Goal: Transaction & Acquisition: Purchase product/service

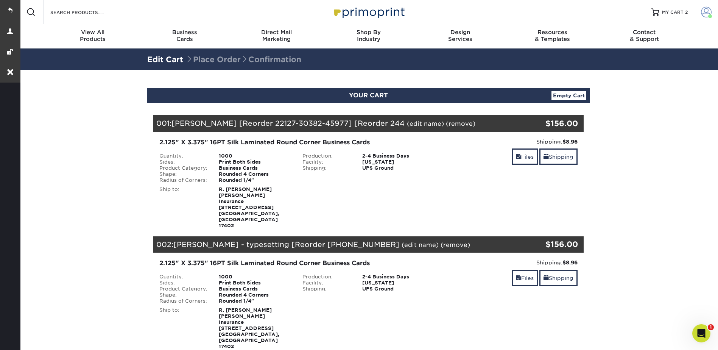
click at [706, 11] on span at bounding box center [706, 12] width 11 height 11
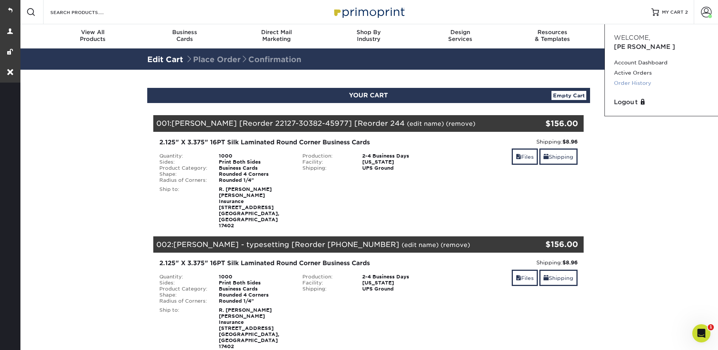
click at [641, 78] on link "Order History" at bounding box center [661, 83] width 95 height 10
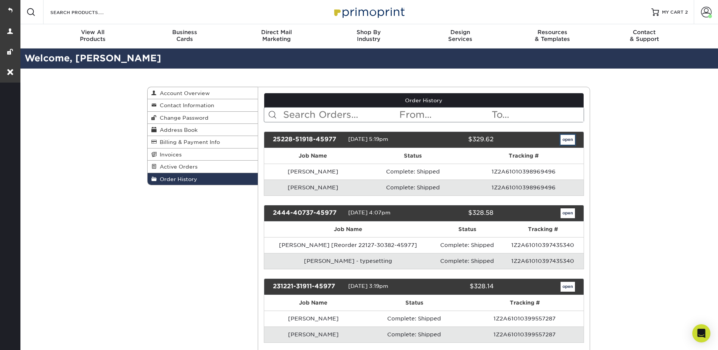
click at [566, 140] on link "open" at bounding box center [568, 140] width 14 height 10
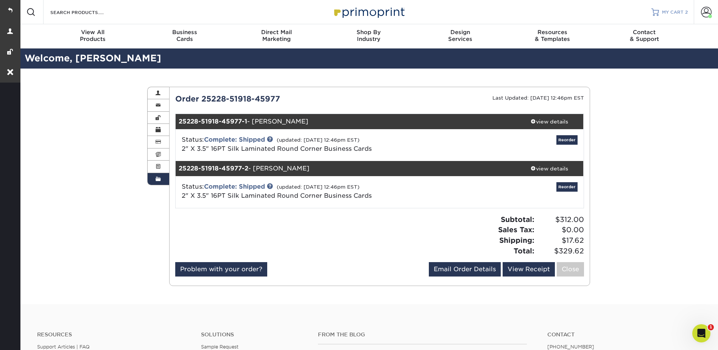
click at [676, 9] on span "MY CART" at bounding box center [673, 12] width 22 height 6
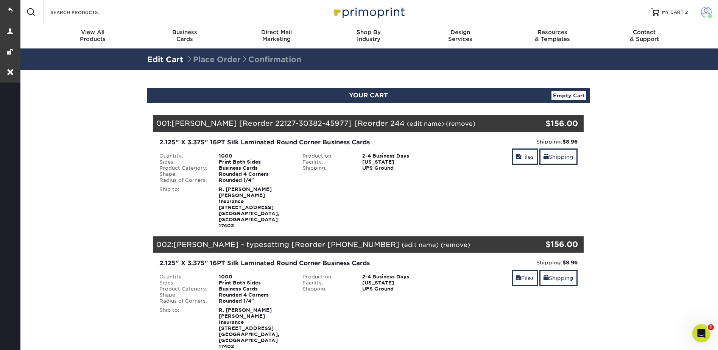
click at [704, 9] on span at bounding box center [706, 12] width 11 height 11
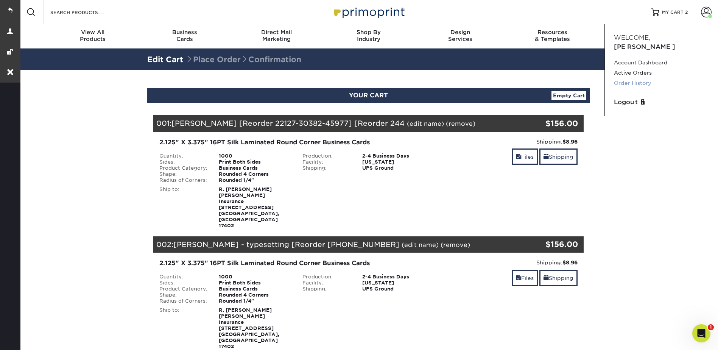
click at [645, 78] on link "Order History" at bounding box center [661, 83] width 95 height 10
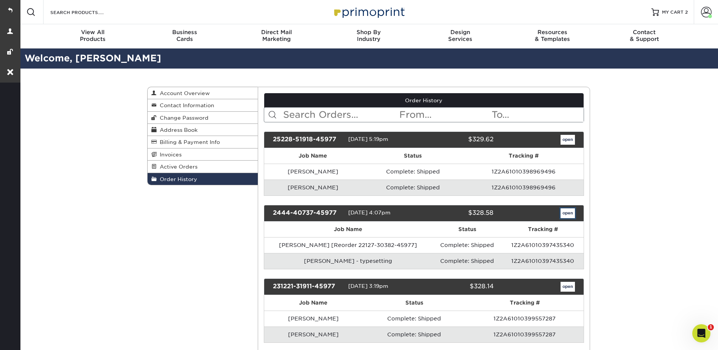
click at [567, 215] on link "open" at bounding box center [568, 213] width 14 height 10
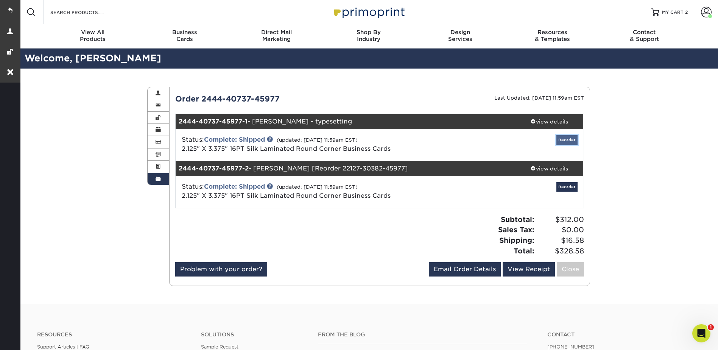
click at [569, 137] on link "Reorder" at bounding box center [566, 139] width 21 height 9
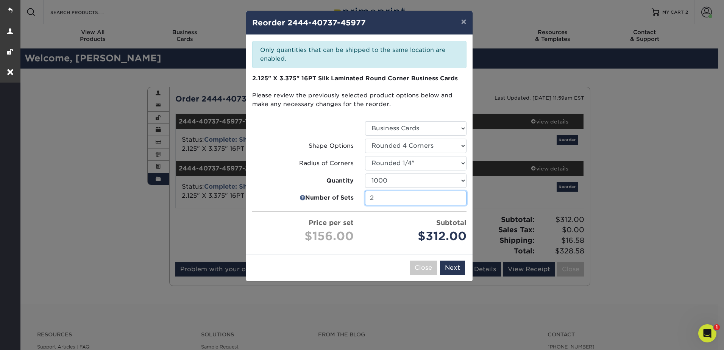
click at [421, 200] on input "2" at bounding box center [415, 198] width 101 height 14
click at [458, 195] on input "2" at bounding box center [415, 198] width 101 height 14
type input "1"
click at [458, 198] on input "1" at bounding box center [415, 198] width 101 height 14
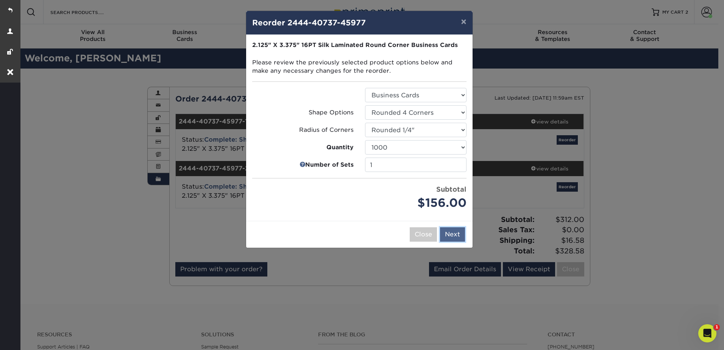
click at [454, 229] on button "Next" at bounding box center [452, 234] width 25 height 14
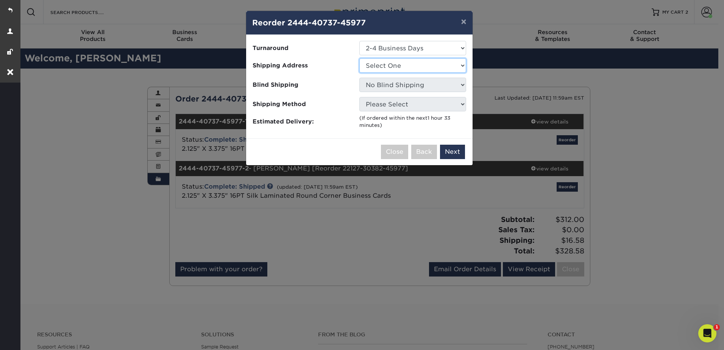
click at [388, 65] on select "Select One Peiffer Insurance" at bounding box center [412, 65] width 107 height 14
select select "242657"
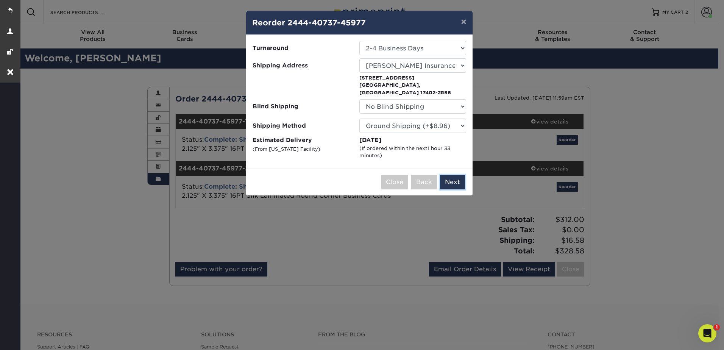
drag, startPoint x: 452, startPoint y: 171, endPoint x: 452, endPoint y: 159, distance: 11.4
click at [452, 175] on button "Next" at bounding box center [452, 182] width 25 height 14
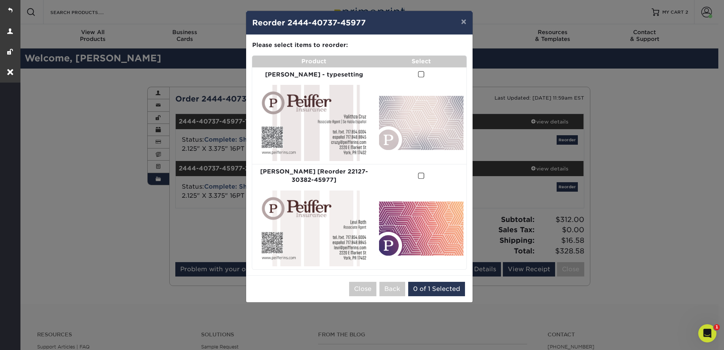
click at [418, 73] on span at bounding box center [421, 74] width 6 height 7
click at [0, 0] on input "checkbox" at bounding box center [0, 0] width 0 height 0
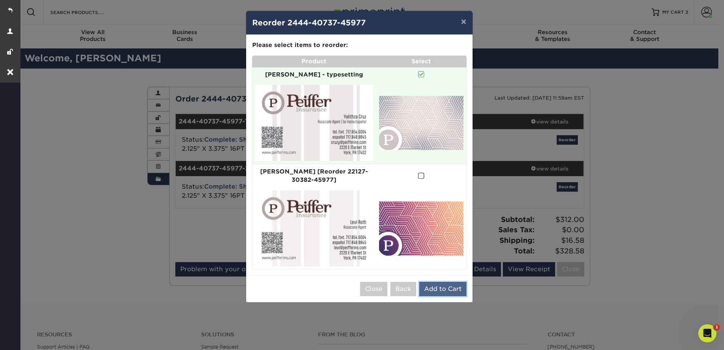
click at [446, 282] on button "Add to Cart" at bounding box center [442, 289] width 47 height 14
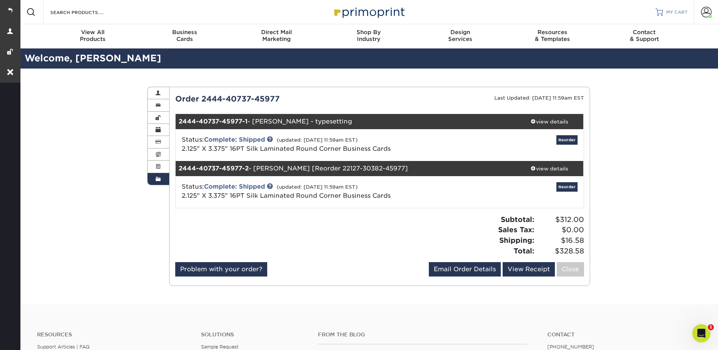
click at [661, 14] on div at bounding box center [660, 12] width 8 height 8
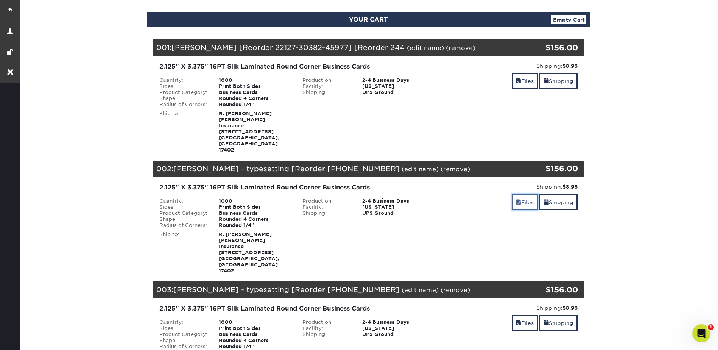
click at [522, 194] on link "Files" at bounding box center [525, 202] width 26 height 16
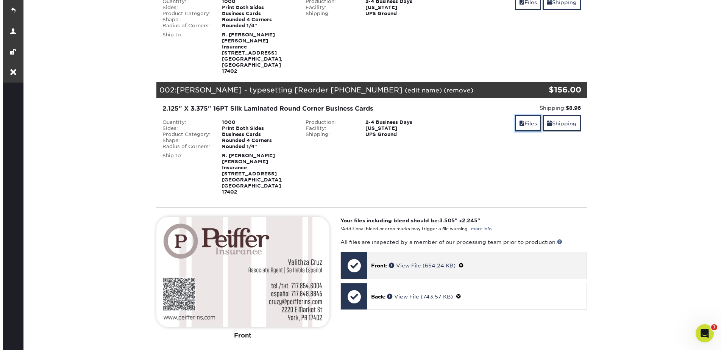
scroll to position [303, 0]
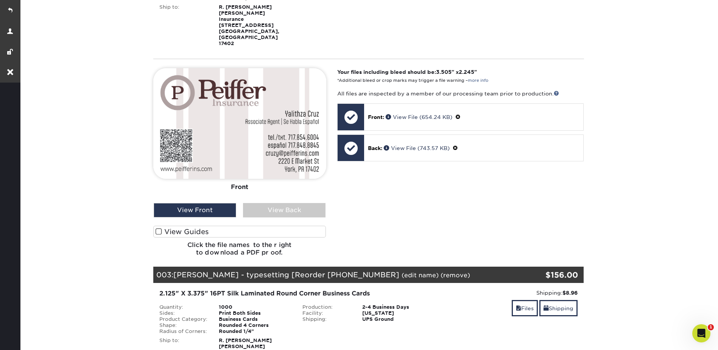
click at [402, 271] on link "(edit name)" at bounding box center [420, 274] width 37 height 7
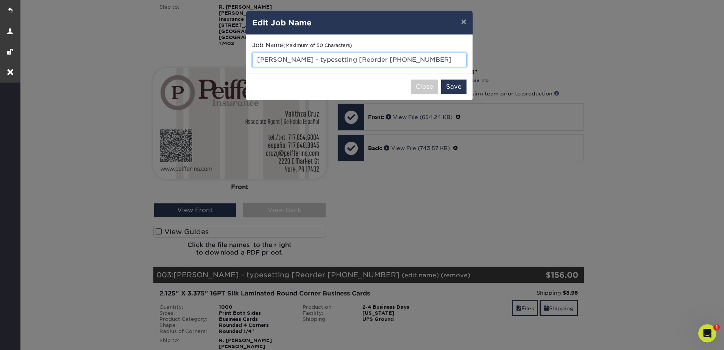
drag, startPoint x: 257, startPoint y: 57, endPoint x: 440, endPoint y: 61, distance: 182.5
click at [440, 61] on input "[PERSON_NAME] - typesetting [Reorder [PHONE_NUMBER]" at bounding box center [359, 60] width 214 height 14
paste input "[PERSON_NAME]"
type input "[PERSON_NAME] typesetting"
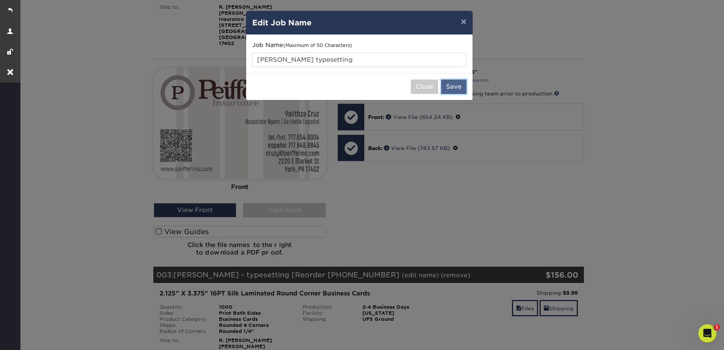
click at [453, 86] on button "Save" at bounding box center [453, 86] width 25 height 14
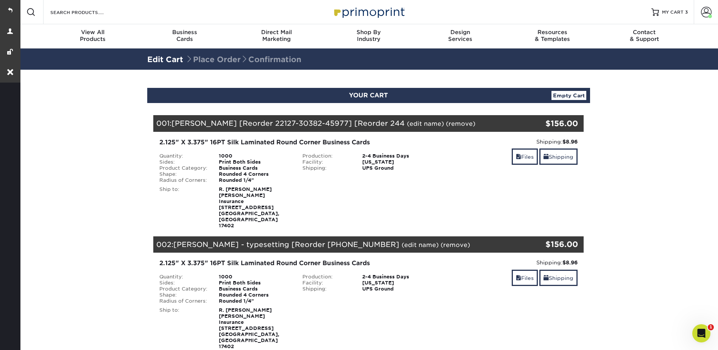
click at [402, 241] on link "(edit name)" at bounding box center [420, 244] width 37 height 7
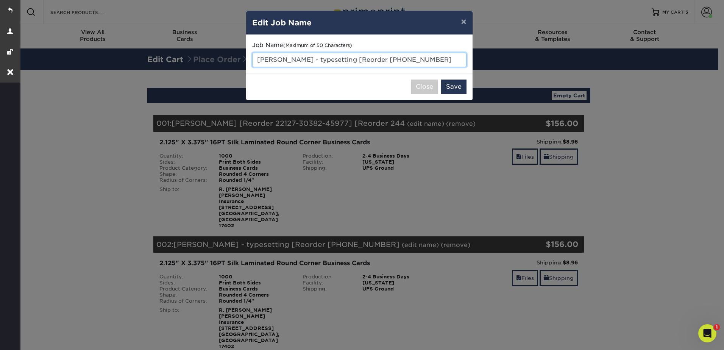
drag, startPoint x: 342, startPoint y: 59, endPoint x: 300, endPoint y: 58, distance: 42.4
click at [300, 58] on input "[PERSON_NAME] - typesetting [Reorder [PHONE_NUMBER]" at bounding box center [359, 60] width 214 height 14
type input "[PERSON_NAME] [Reorder [PHONE_NUMBER]"
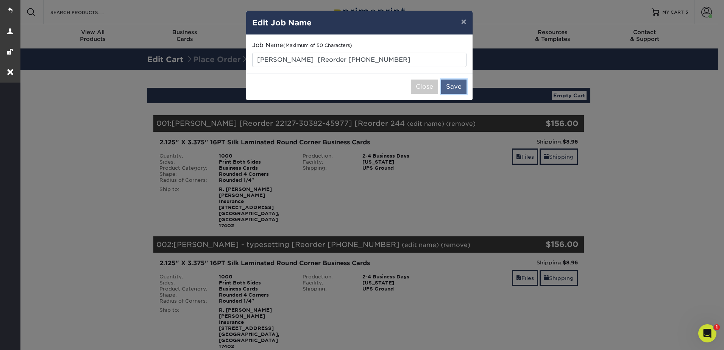
click at [465, 87] on button "Save" at bounding box center [453, 86] width 25 height 14
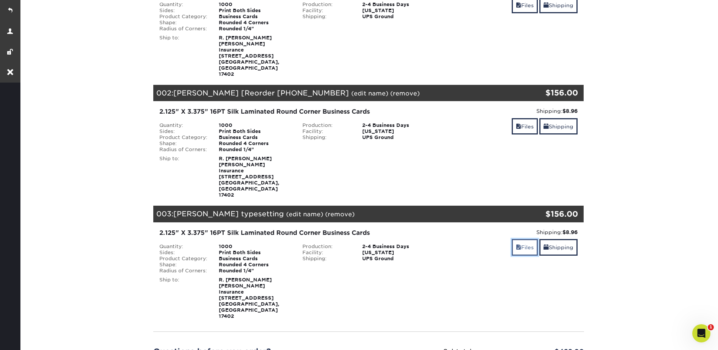
click at [519, 239] on link "Files" at bounding box center [525, 247] width 26 height 16
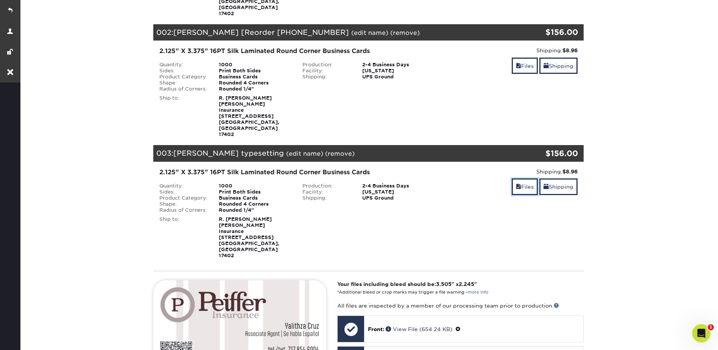
scroll to position [265, 0]
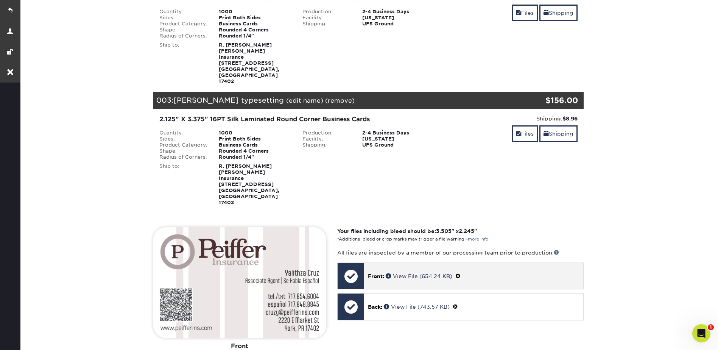
click at [460, 273] on span at bounding box center [457, 276] width 5 height 6
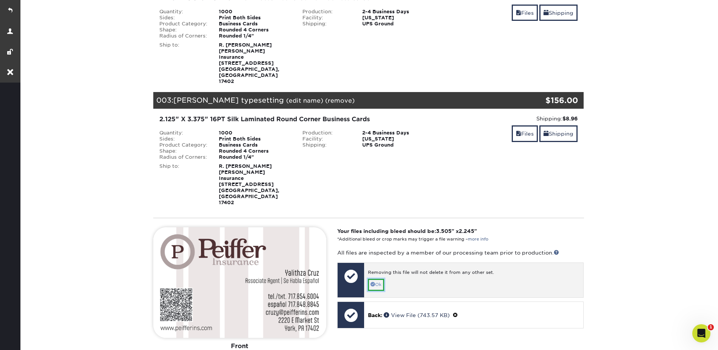
click at [379, 279] on link "Ok" at bounding box center [376, 285] width 16 height 12
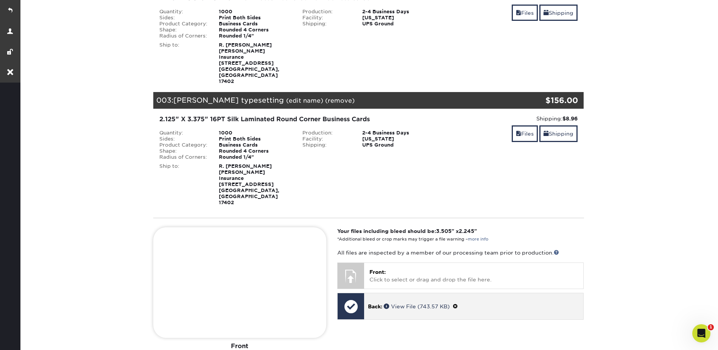
click at [458, 303] on span at bounding box center [455, 306] width 5 height 6
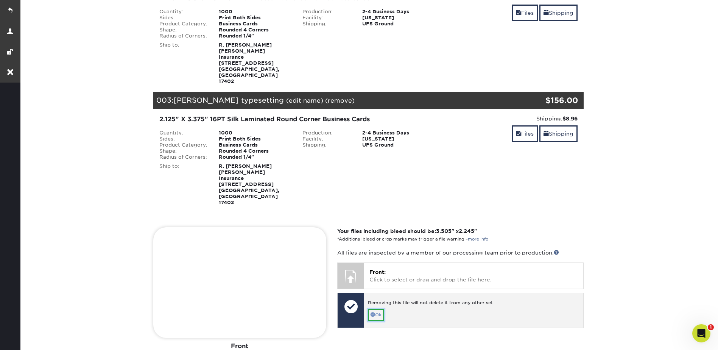
click at [376, 309] on link "Ok" at bounding box center [376, 315] width 16 height 12
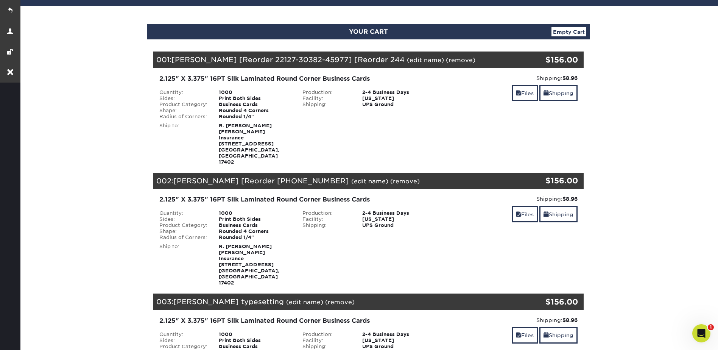
scroll to position [0, 0]
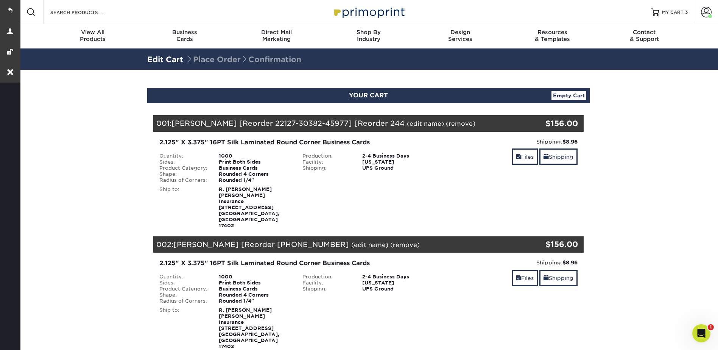
drag, startPoint x: 9, startPoint y: 8, endPoint x: 21, endPoint y: 8, distance: 11.4
click at [9, 8] on link at bounding box center [10, 10] width 20 height 20
